Goal: Task Accomplishment & Management: Manage account settings

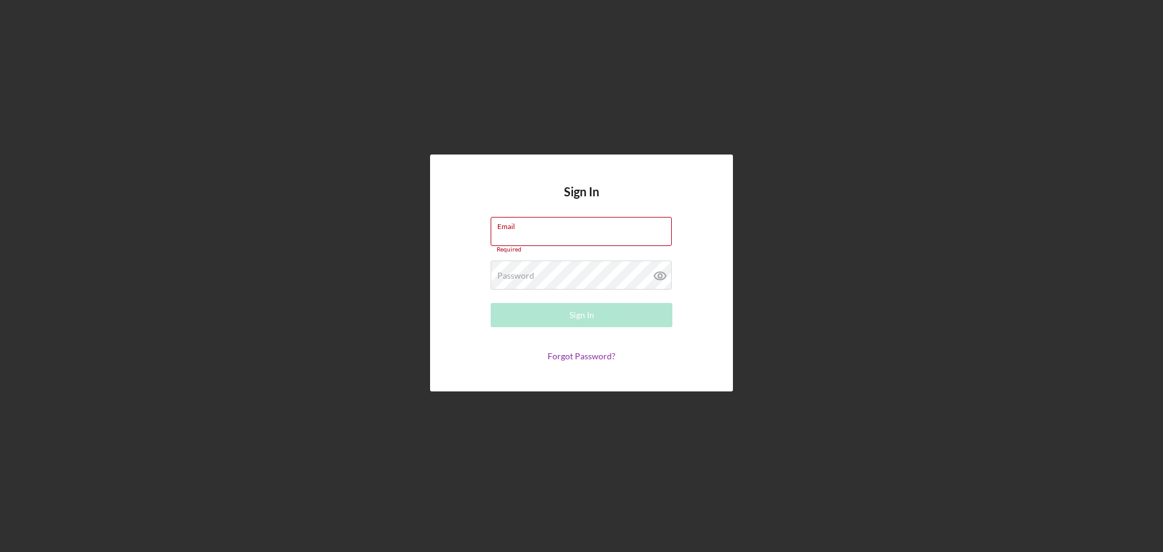
type input "[EMAIL_ADDRESS][DOMAIN_NAME]"
click at [570, 318] on div "Sign In" at bounding box center [581, 315] width 25 height 24
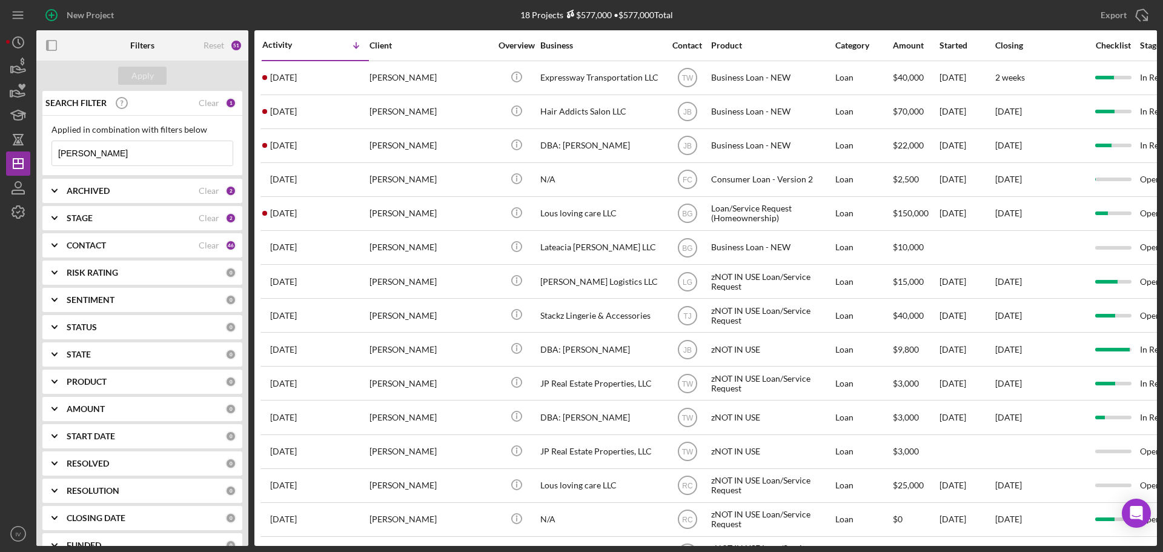
click at [85, 167] on div "Applied in combination with filters below perry Icon/Menu Close" at bounding box center [142, 146] width 200 height 60
drag, startPoint x: 89, startPoint y: 154, endPoint x: 34, endPoint y: 155, distance: 55.1
click at [34, 155] on div "New Project 18 Projects $577,000 • $577,000 Total perry Export Icon/Export Filt…" at bounding box center [581, 273] width 1150 height 546
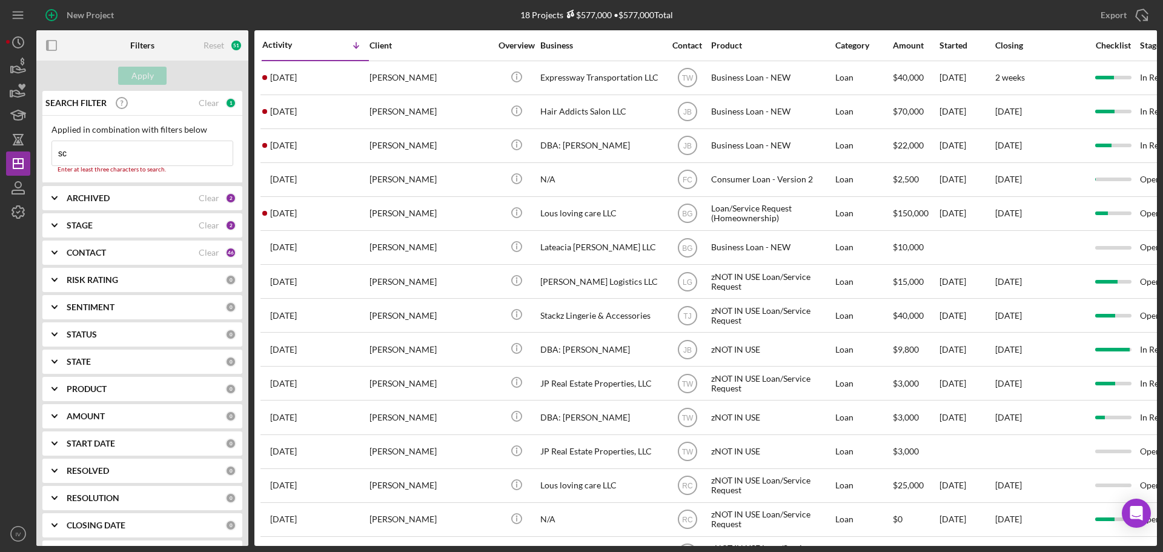
type input "[PERSON_NAME]"
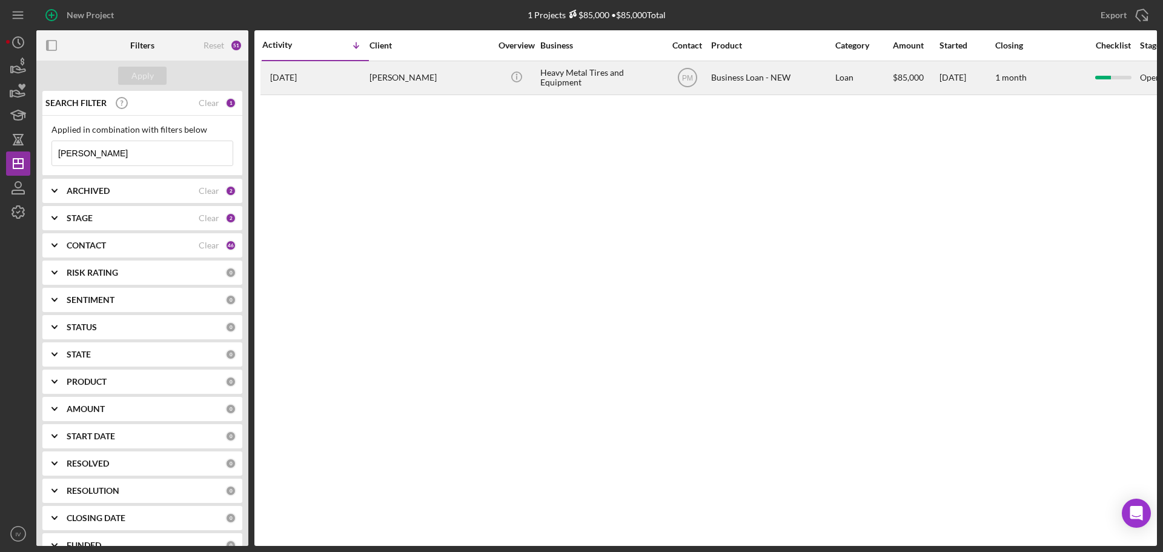
click at [394, 76] on div "[PERSON_NAME]" at bounding box center [429, 78] width 121 height 32
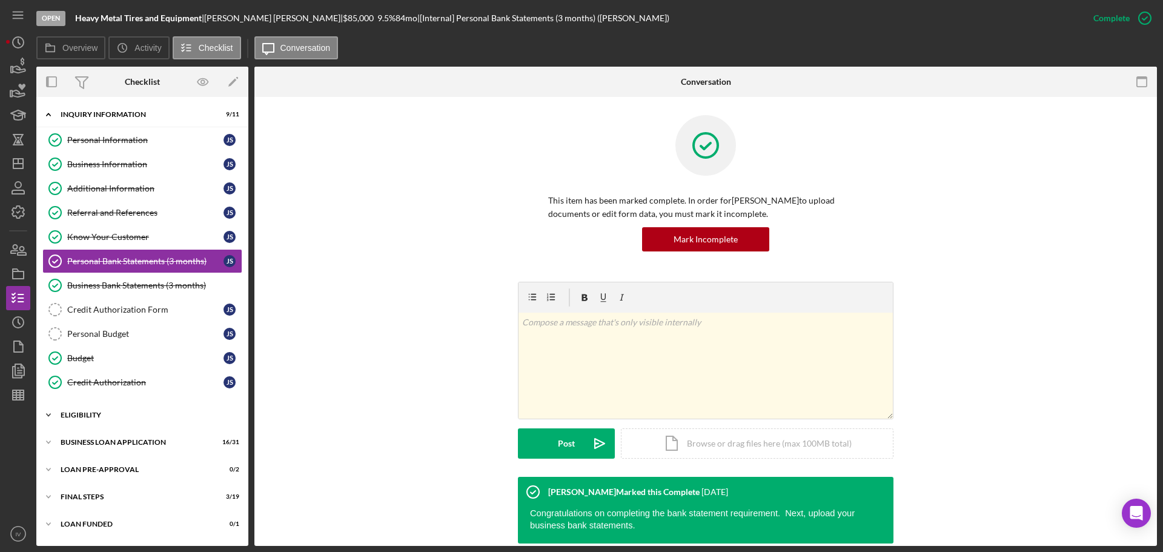
click at [93, 414] on div "ELIGIBILITY" at bounding box center [147, 414] width 173 height 7
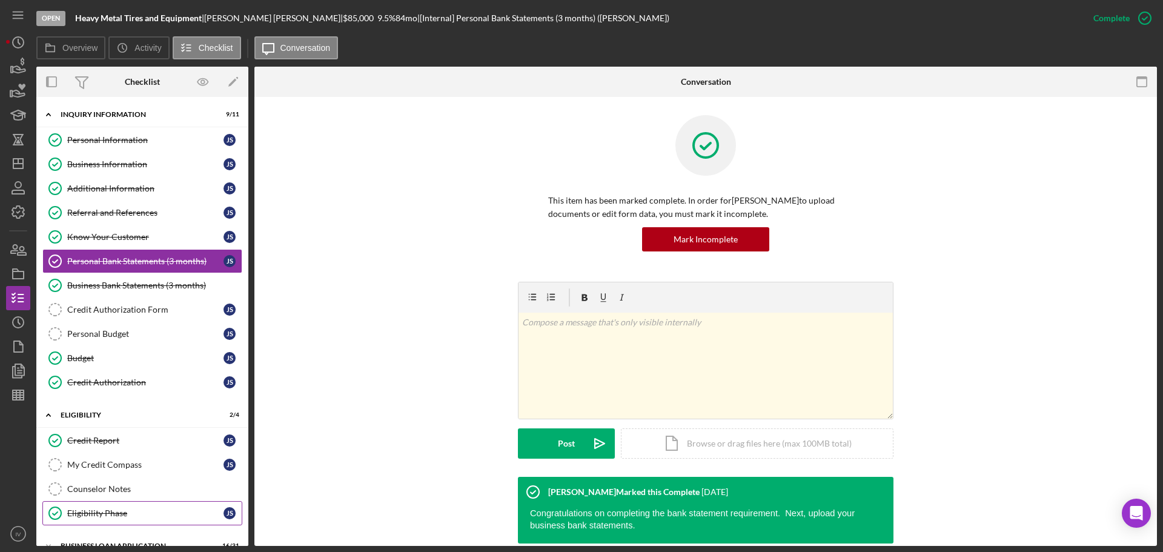
scroll to position [101, 0]
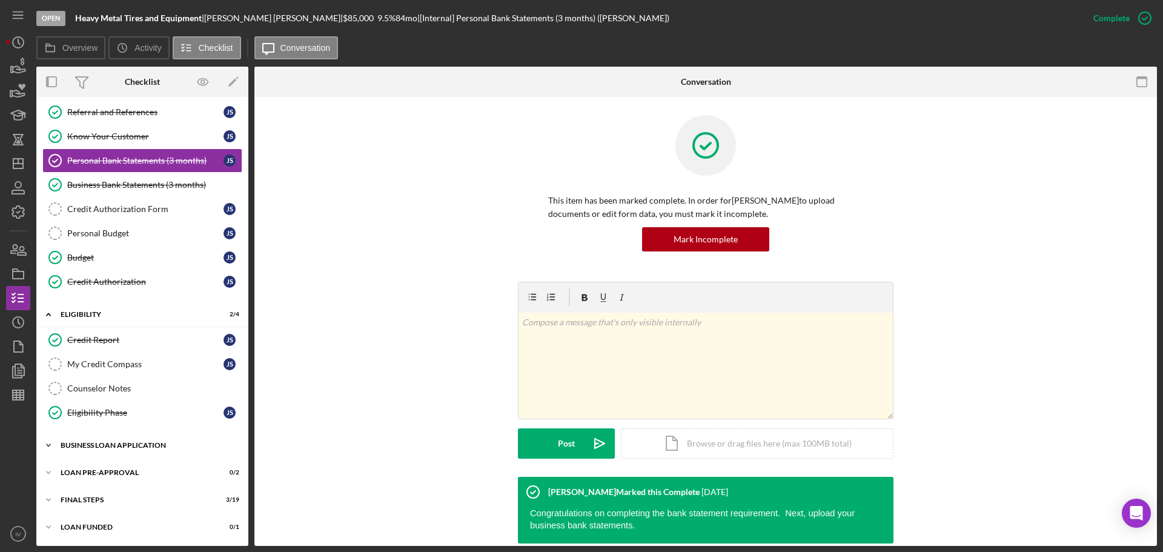
click at [108, 440] on div "Icon/Expander BUSINESS LOAN APPLICATION 16 / 31" at bounding box center [142, 445] width 212 height 24
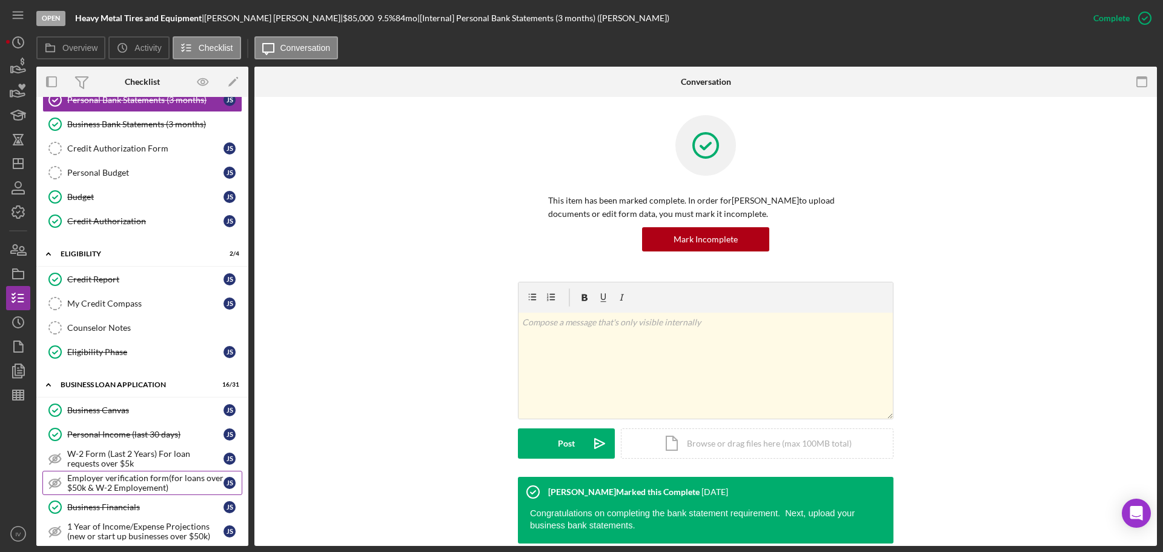
scroll to position [282, 0]
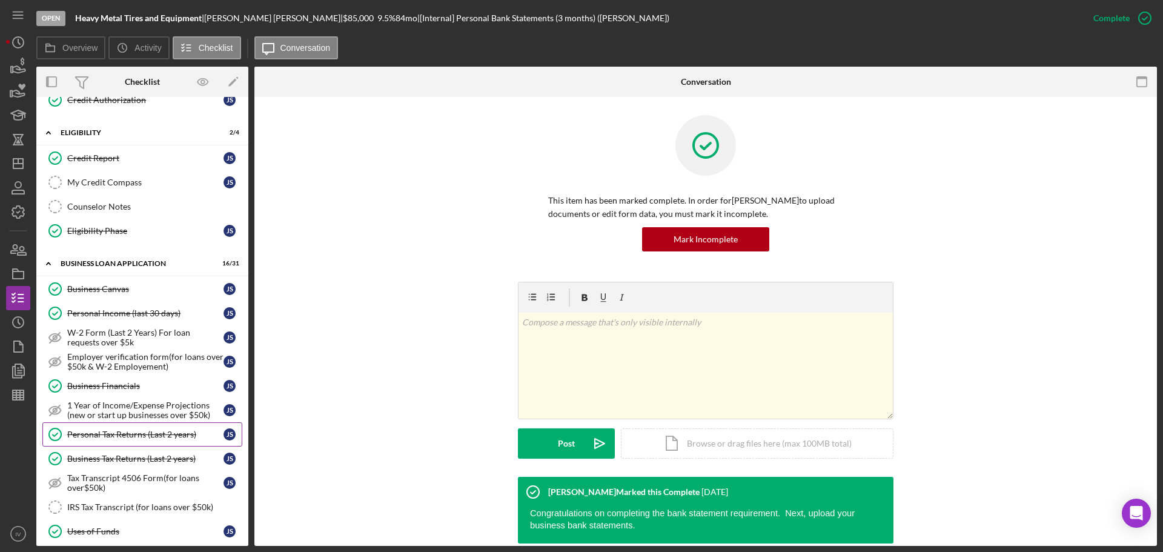
click at [129, 430] on div "Personal Tax Returns (Last 2 years)" at bounding box center [145, 434] width 156 height 10
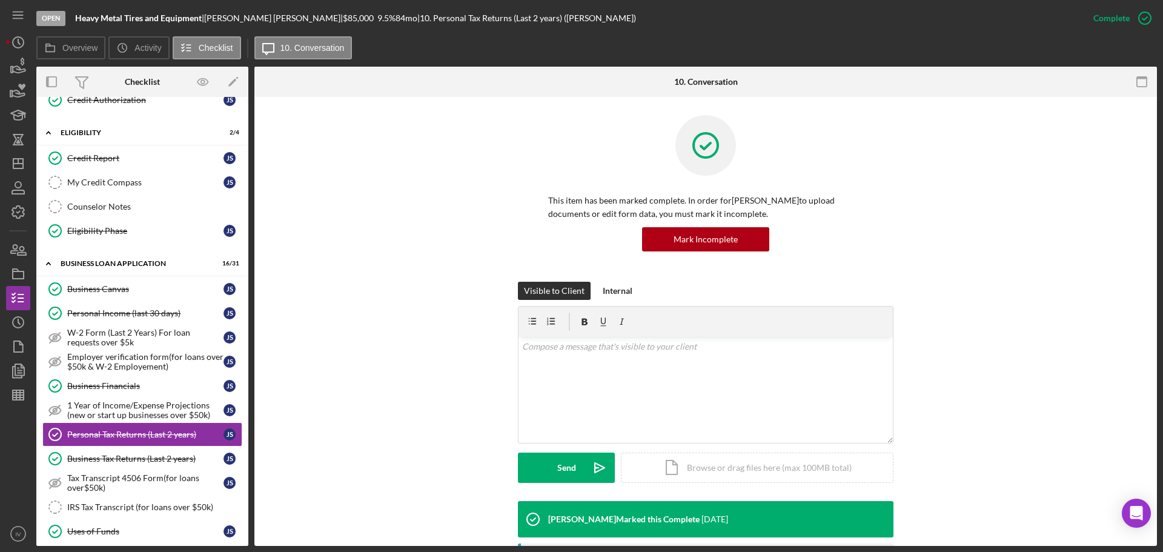
scroll to position [242, 0]
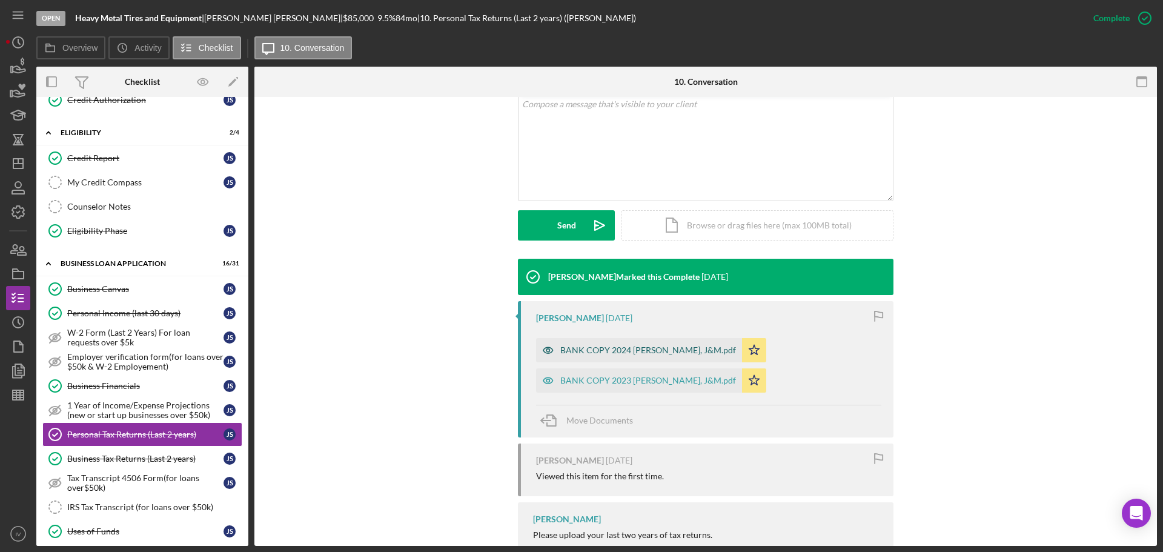
click at [650, 352] on div "BANK COPY 2024 [PERSON_NAME], J&M.pdf" at bounding box center [648, 350] width 176 height 10
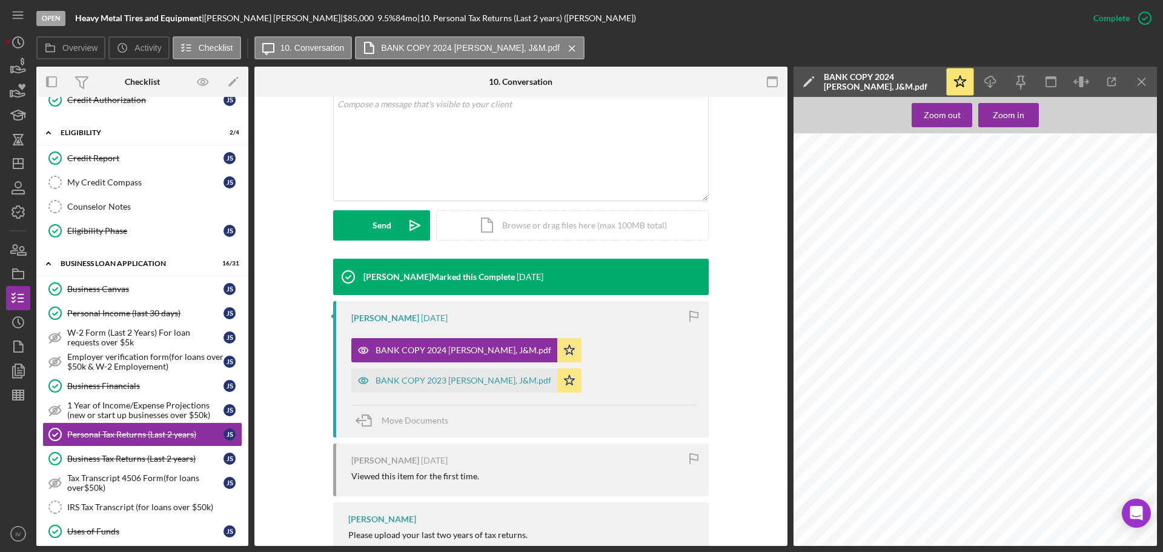
scroll to position [2482, 0]
click at [442, 380] on div "BANK COPY 2023 [PERSON_NAME], J&M.pdf" at bounding box center [463, 380] width 176 height 10
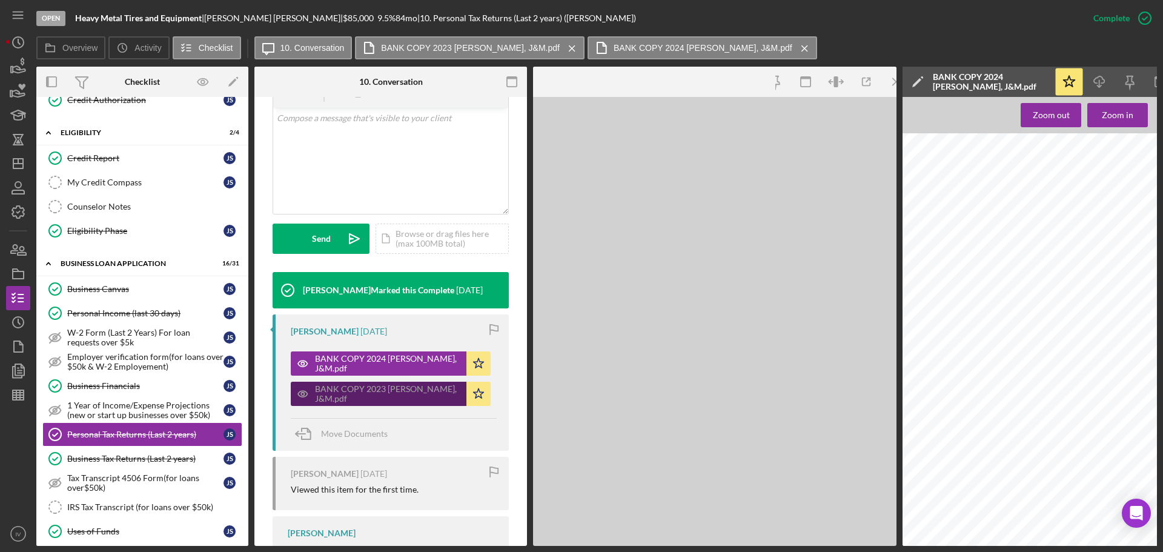
scroll to position [256, 0]
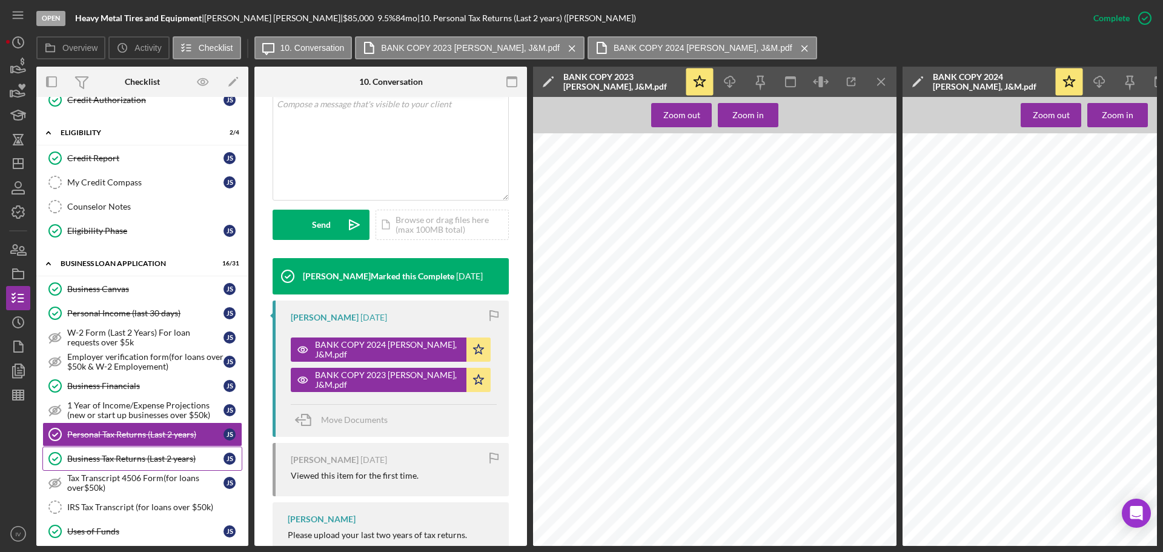
click at [91, 458] on div "Business Tax Returns (Last 2 years)" at bounding box center [145, 459] width 156 height 10
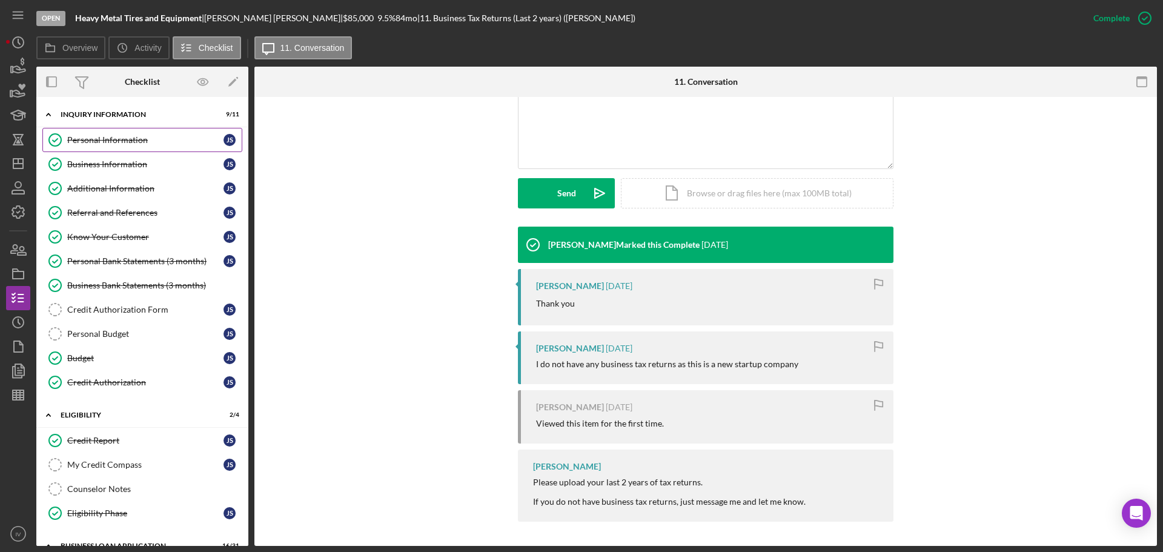
click at [104, 140] on div "Personal Information" at bounding box center [145, 140] width 156 height 10
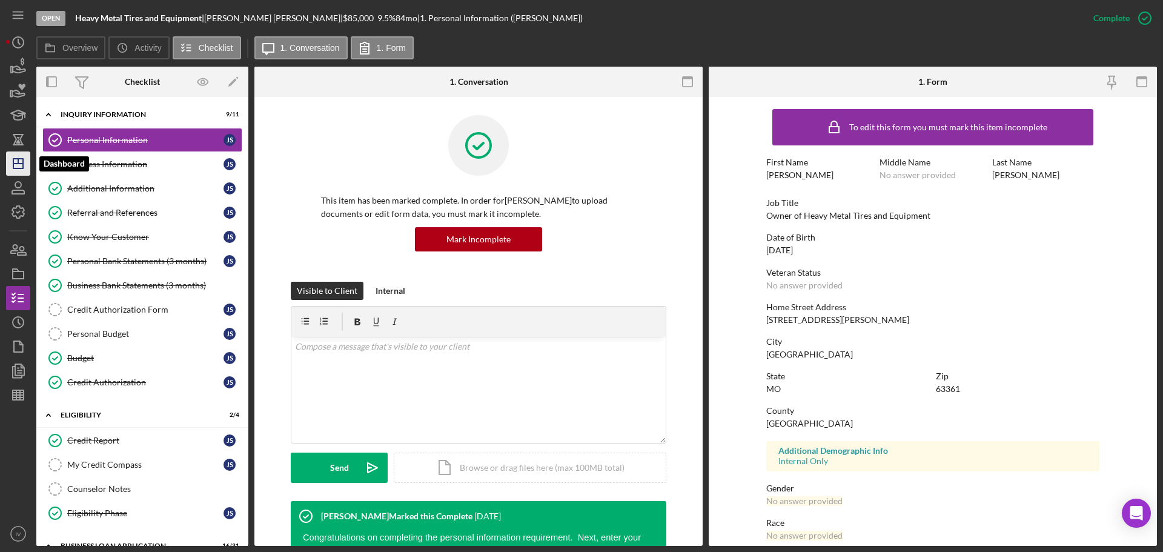
click at [26, 165] on icon "Icon/Dashboard" at bounding box center [18, 163] width 30 height 30
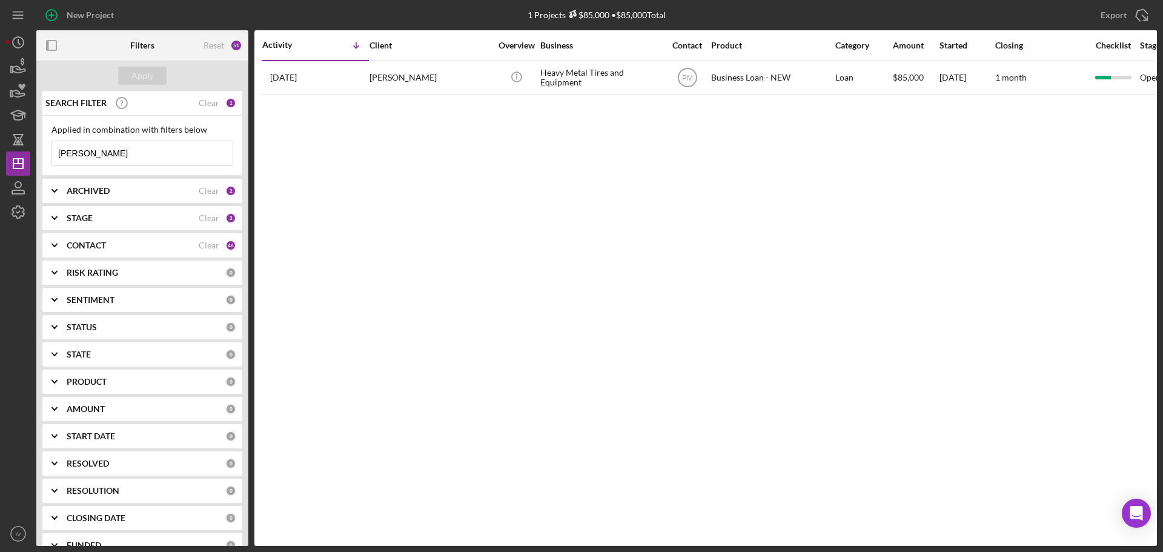
click at [103, 156] on input "[PERSON_NAME]" at bounding box center [142, 153] width 180 height 24
drag, startPoint x: 102, startPoint y: 156, endPoint x: 91, endPoint y: 156, distance: 10.9
click at [91, 156] on input "[PERSON_NAME]" at bounding box center [142, 153] width 180 height 24
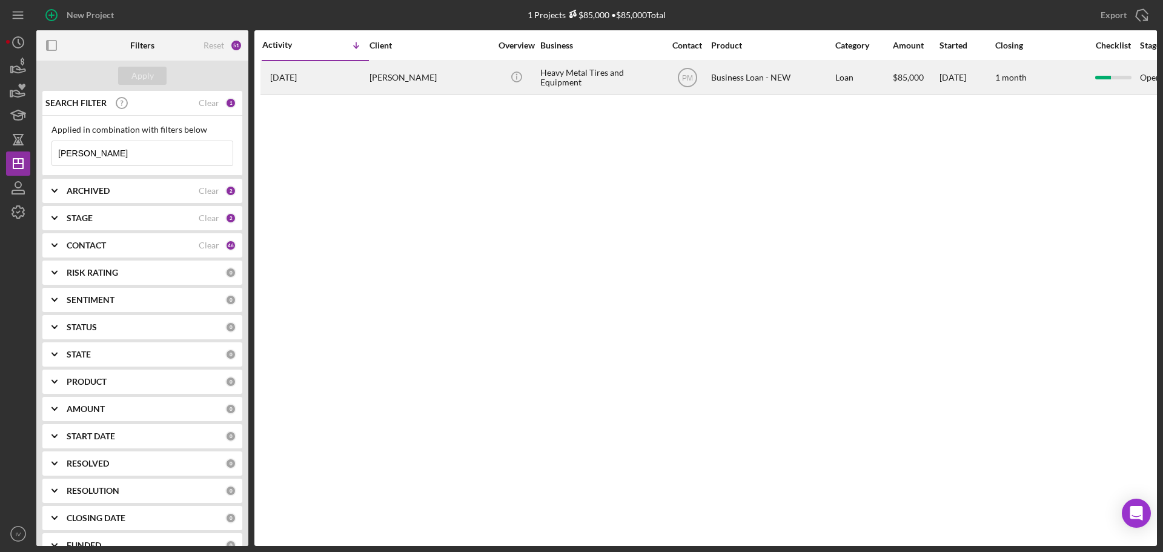
click at [398, 77] on div "[PERSON_NAME]" at bounding box center [429, 78] width 121 height 32
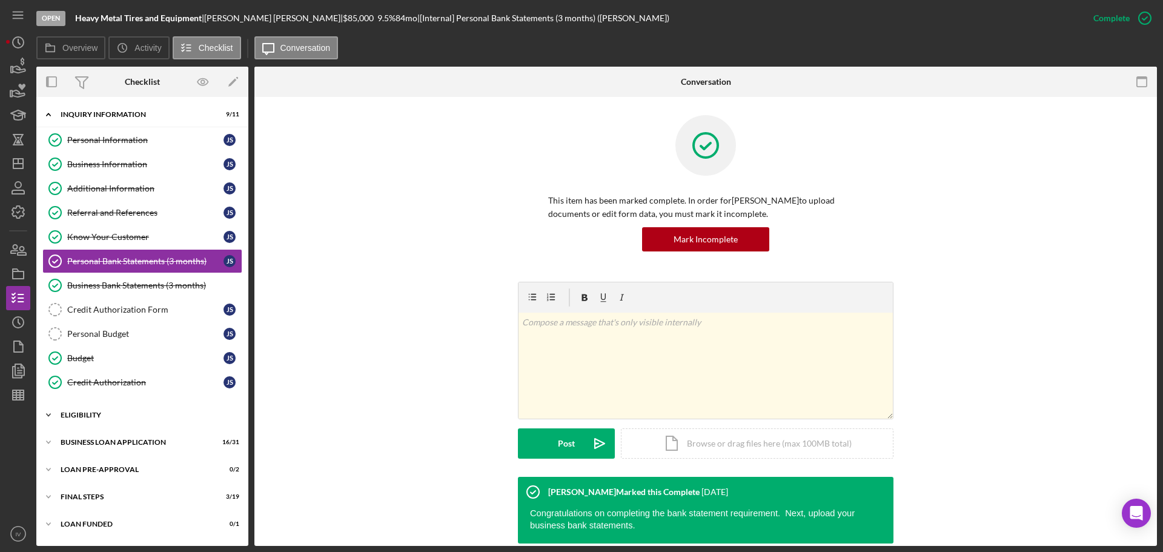
click at [78, 416] on div "ELIGIBILITY" at bounding box center [147, 414] width 173 height 7
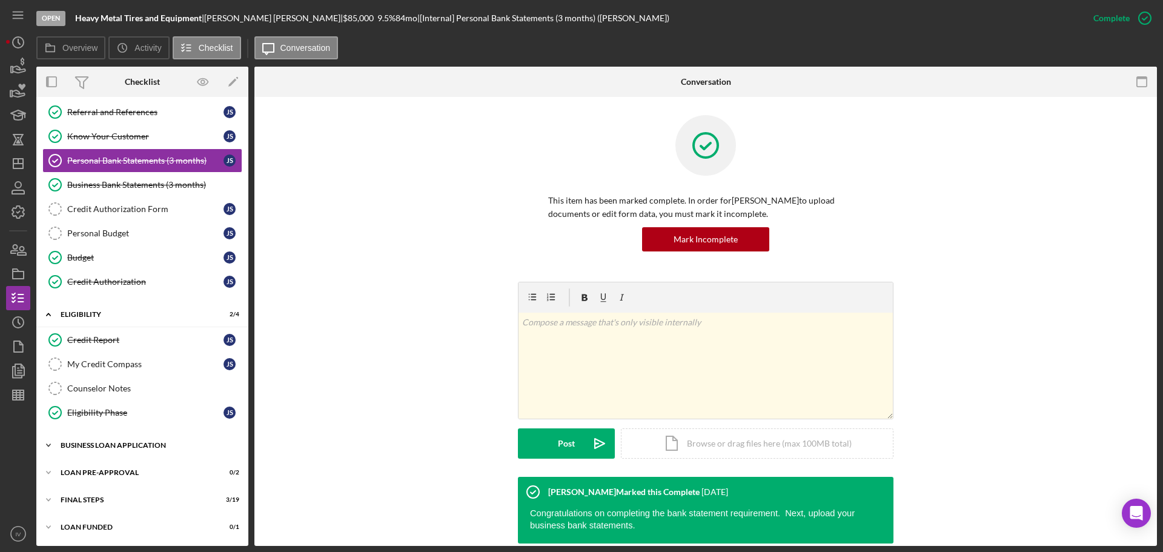
click at [112, 444] on div "BUSINESS LOAN APPLICATION" at bounding box center [147, 444] width 173 height 7
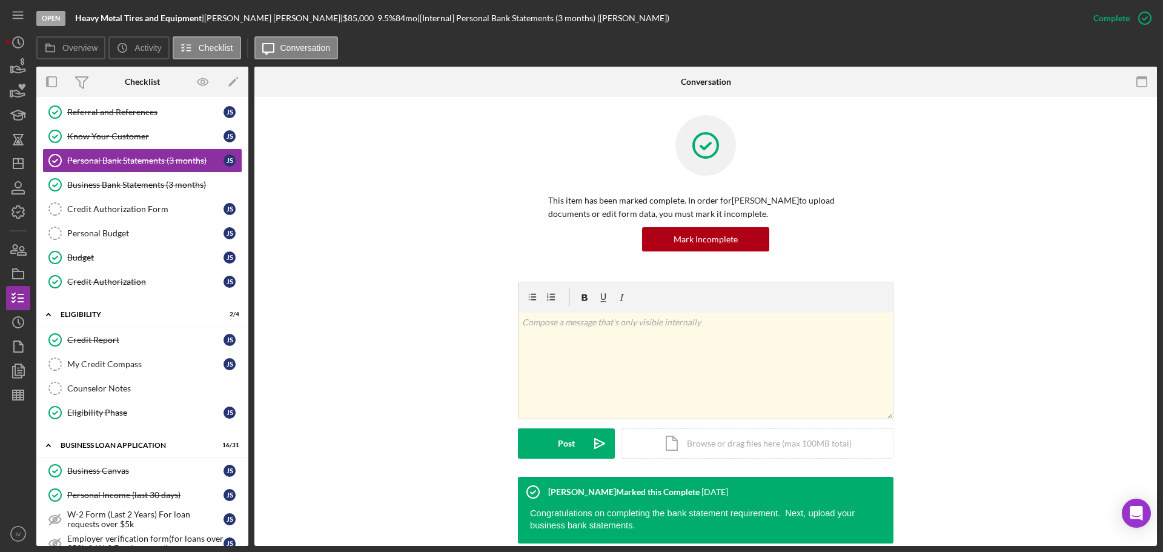
scroll to position [464, 0]
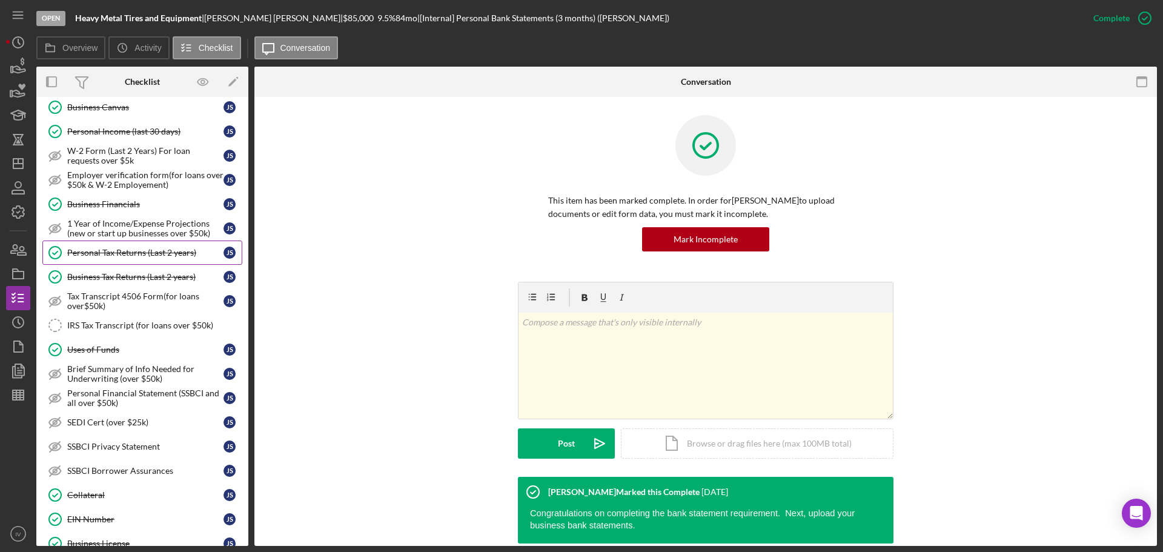
click at [113, 251] on div "Personal Tax Returns (Last 2 years)" at bounding box center [145, 253] width 156 height 10
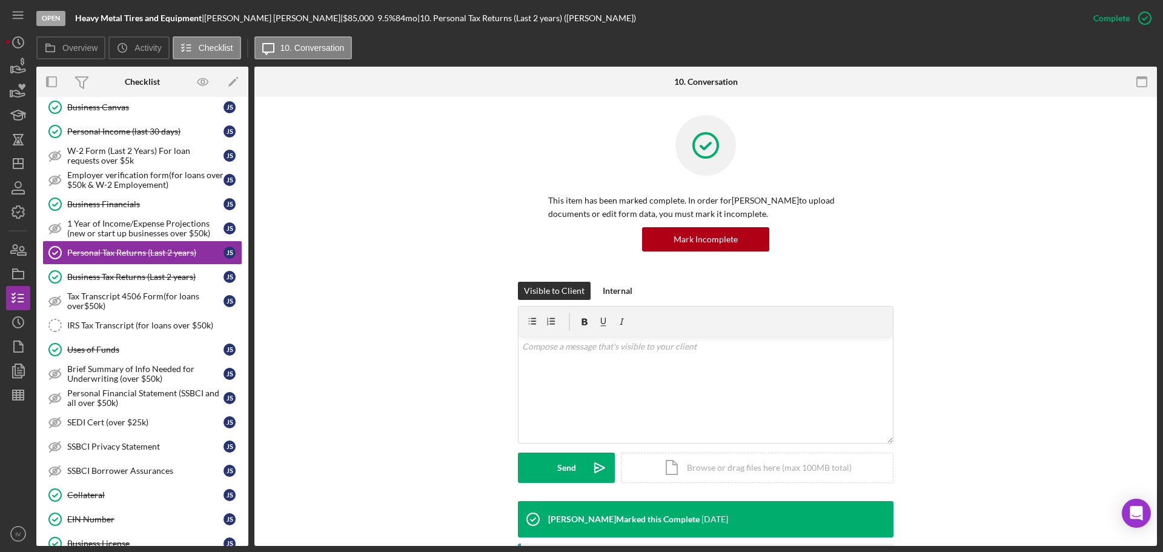
scroll to position [283, 0]
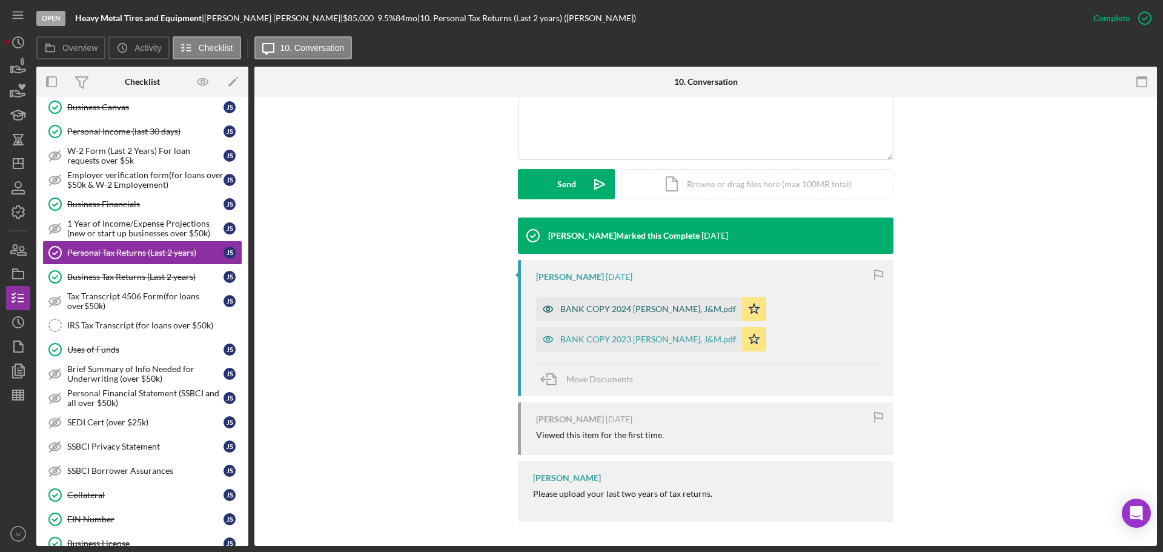
click at [589, 307] on div "BANK COPY 2024 [PERSON_NAME], J&M.pdf" at bounding box center [648, 309] width 176 height 10
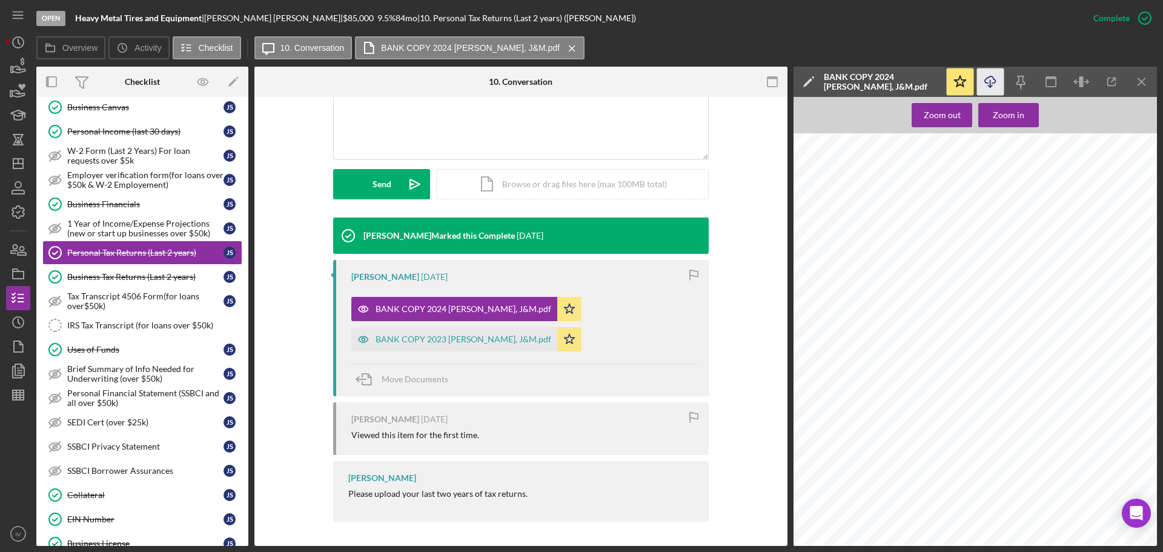
click at [983, 79] on icon "Icon/Download" at bounding box center [990, 81] width 27 height 27
click at [90, 519] on div "EIN Number" at bounding box center [145, 519] width 156 height 10
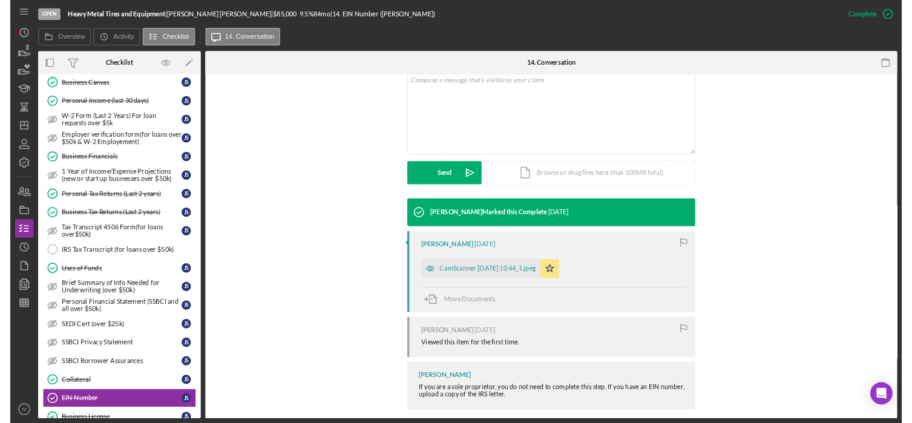
scroll to position [255, 0]
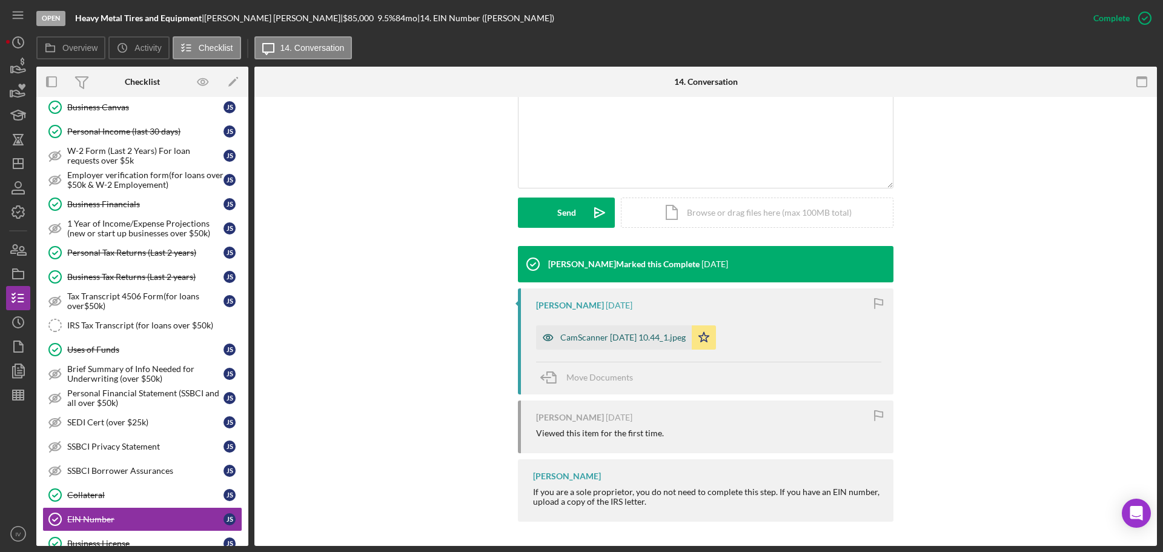
click at [607, 332] on div "CamScanner [DATE] 10.44_1.jpeg" at bounding box center [622, 337] width 125 height 10
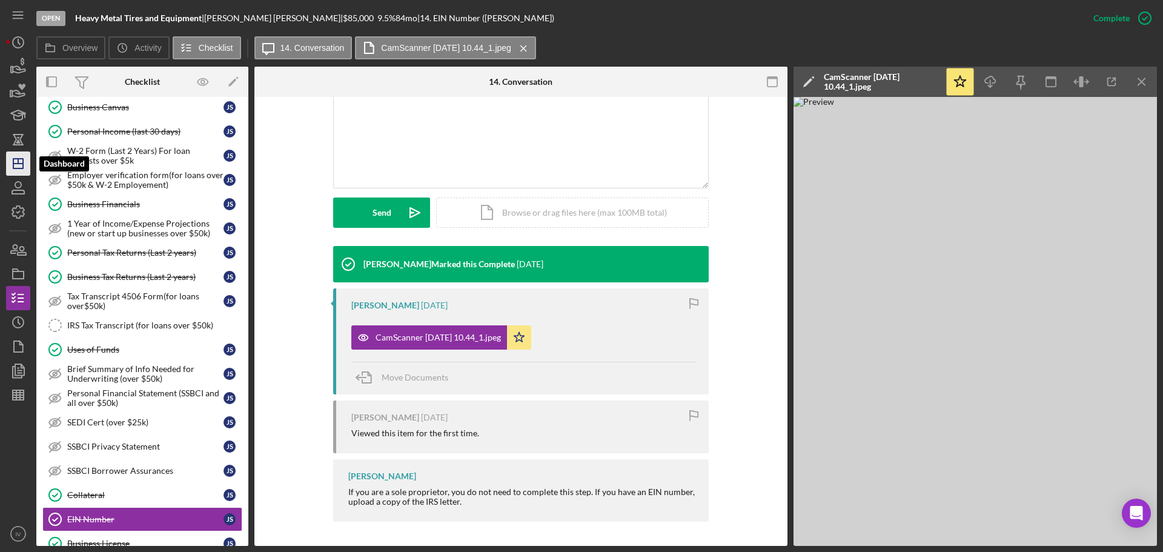
click at [19, 166] on icon "Icon/Dashboard" at bounding box center [18, 163] width 30 height 30
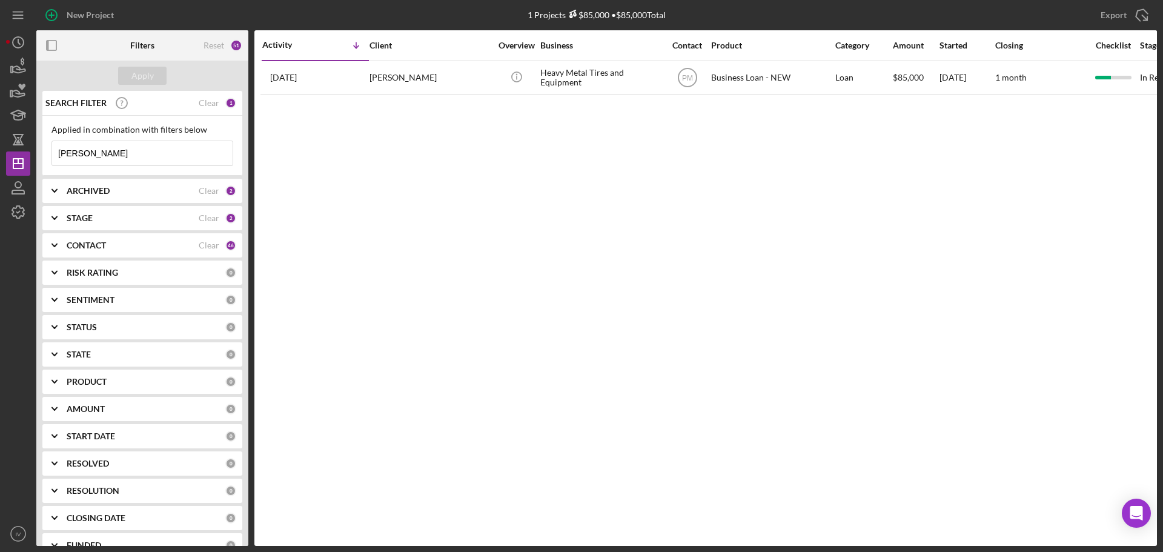
drag, startPoint x: 100, startPoint y: 153, endPoint x: 39, endPoint y: 142, distance: 61.4
click at [39, 142] on div "SEARCH FILTER Clear 1 Applied in combination with filters below [PERSON_NAME] I…" at bounding box center [142, 318] width 212 height 455
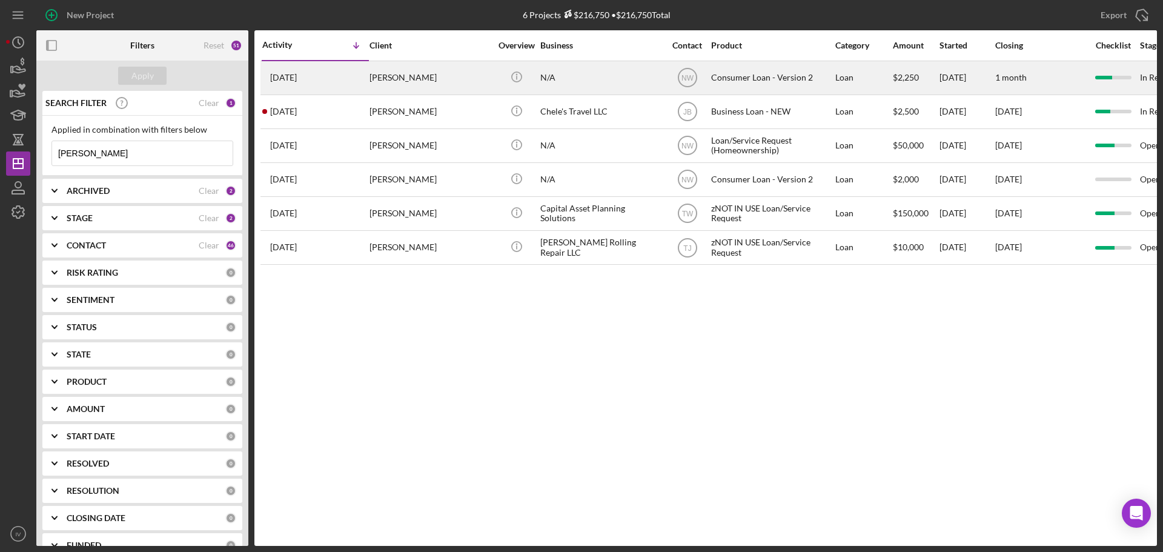
type input "[PERSON_NAME]"
click at [412, 80] on div "[PERSON_NAME]" at bounding box center [429, 78] width 121 height 32
